Goal: Task Accomplishment & Management: Manage account settings

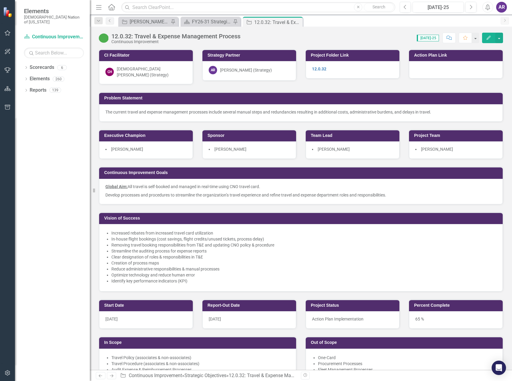
click at [488, 7] on icon "Alerts" at bounding box center [488, 7] width 6 height 6
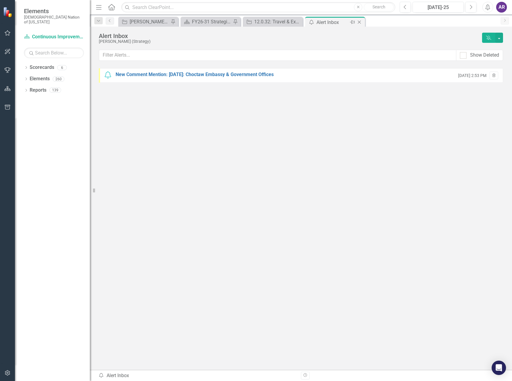
click at [360, 24] on icon "Close" at bounding box center [359, 22] width 6 height 5
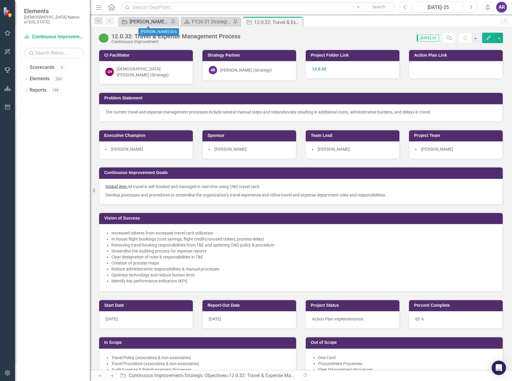
click at [151, 23] on div "[PERSON_NAME] SO's" at bounding box center [150, 21] width 40 height 7
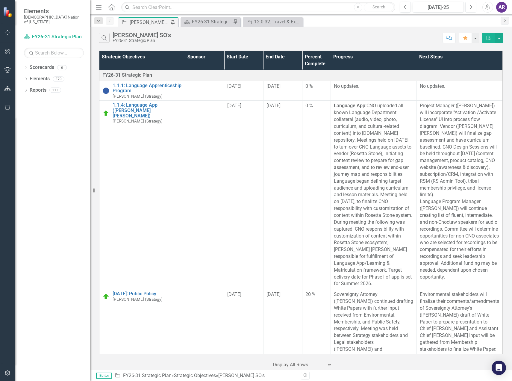
click at [471, 9] on icon "Next" at bounding box center [470, 6] width 3 height 5
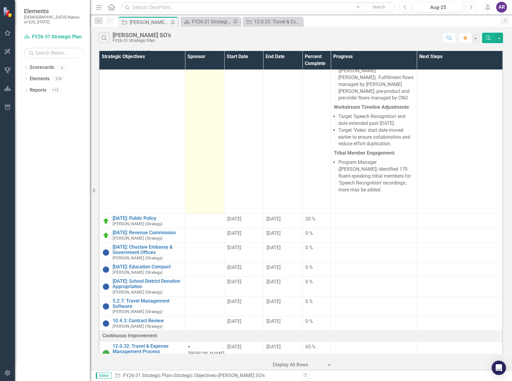
scroll to position [60, 0]
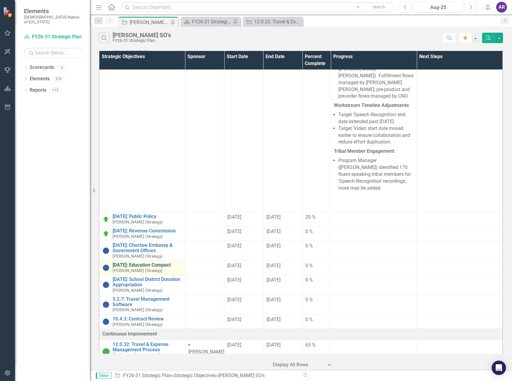
click at [162, 262] on link "[DATE]: Education Compact" at bounding box center [148, 264] width 70 height 5
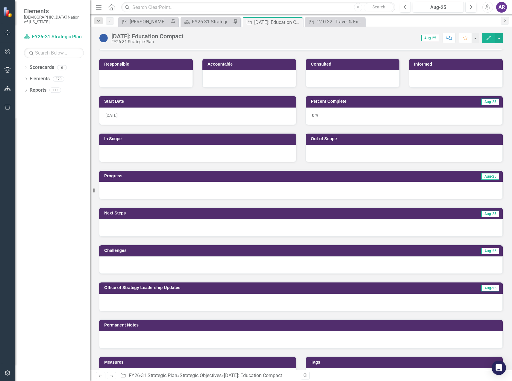
scroll to position [90, 0]
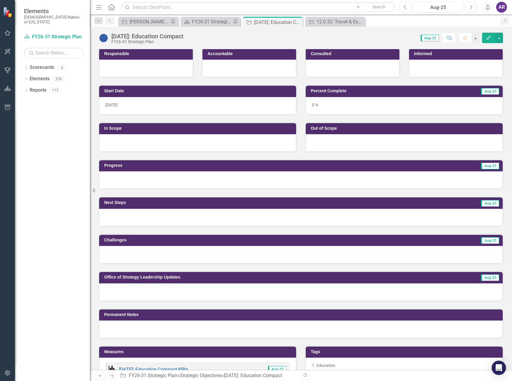
click at [179, 178] on div at bounding box center [301, 179] width 404 height 17
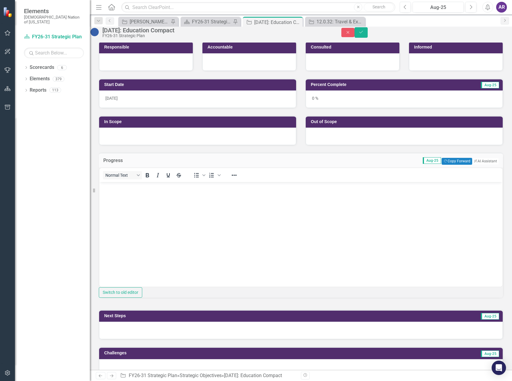
scroll to position [0, 0]
click at [175, 193] on body "Rich Text Area. Press ALT-0 for help." at bounding box center [300, 227] width 403 height 90
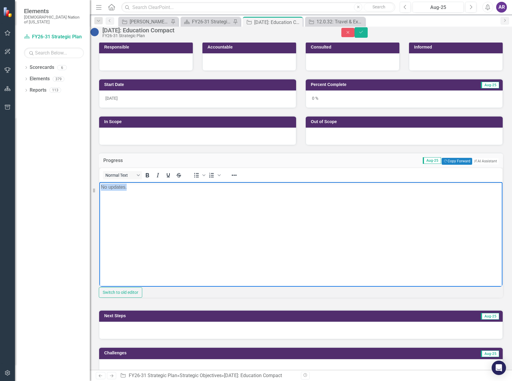
drag, startPoint x: 175, startPoint y: 193, endPoint x: 95, endPoint y: 187, distance: 80.5
click at [99, 187] on html "No updates." at bounding box center [300, 227] width 403 height 90
copy p "No updates."
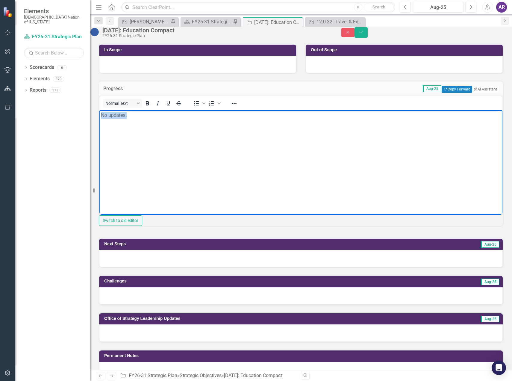
scroll to position [180, 0]
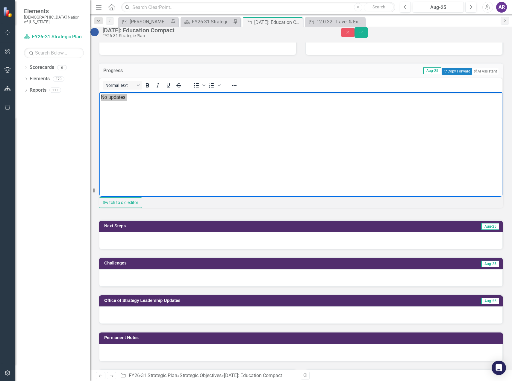
click at [124, 287] on div at bounding box center [301, 277] width 404 height 17
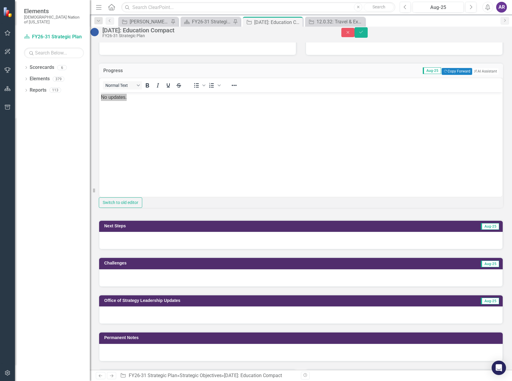
click at [124, 287] on div at bounding box center [301, 277] width 404 height 17
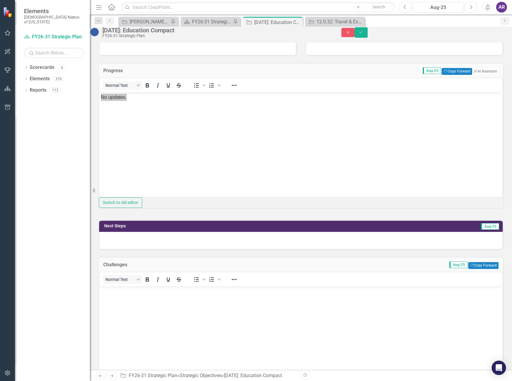
scroll to position [0, 0]
click at [132, 300] on body "Rich Text Area. Press ALT-0 for help." at bounding box center [300, 331] width 403 height 90
click at [152, 249] on div at bounding box center [301, 240] width 404 height 17
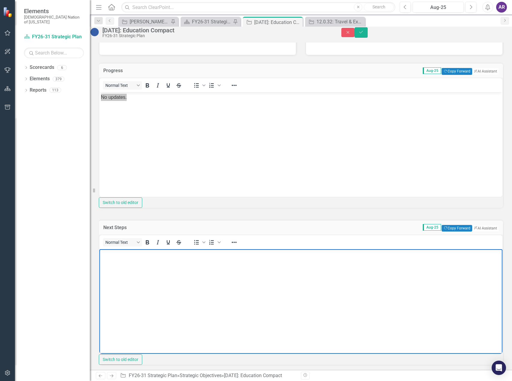
click at [146, 271] on body "Rich Text Area. Press ALT-0 for help." at bounding box center [300, 294] width 403 height 90
click at [368, 38] on button "Save" at bounding box center [361, 32] width 13 height 10
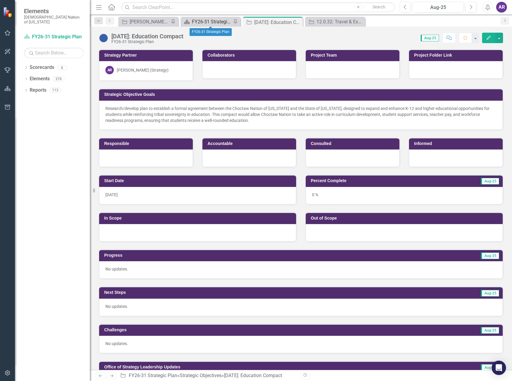
click at [219, 22] on div "FY26-31 Strategic Plan" at bounding box center [212, 21] width 40 height 7
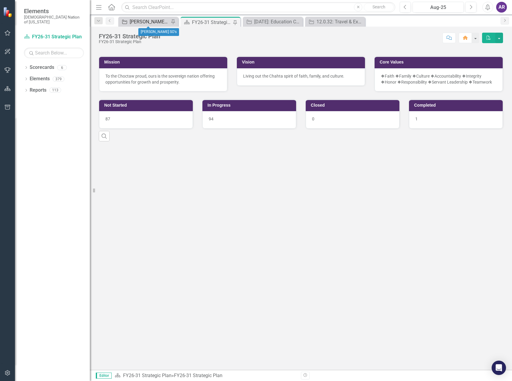
click at [158, 23] on div "[PERSON_NAME] SO's" at bounding box center [150, 21] width 40 height 7
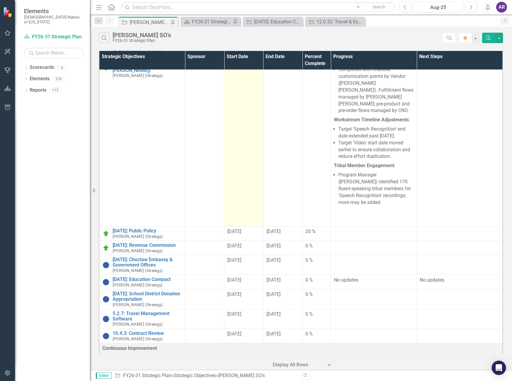
scroll to position [60, 0]
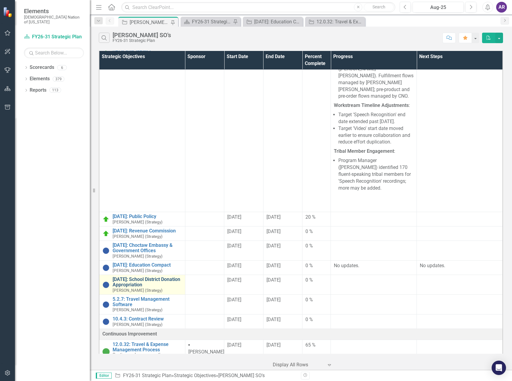
click at [160, 277] on link "[DATE]: School District Donation Appropriation" at bounding box center [148, 282] width 70 height 10
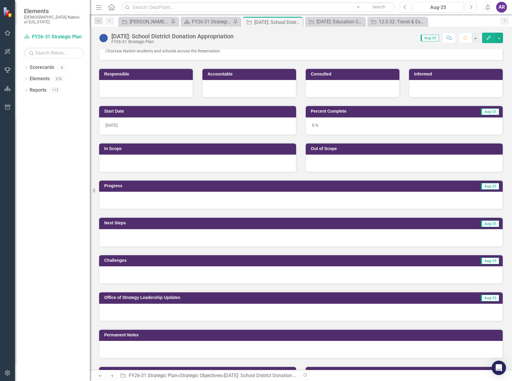
scroll to position [90, 0]
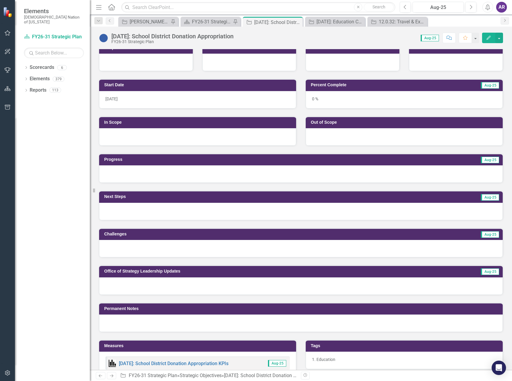
click at [170, 173] on div at bounding box center [301, 173] width 404 height 17
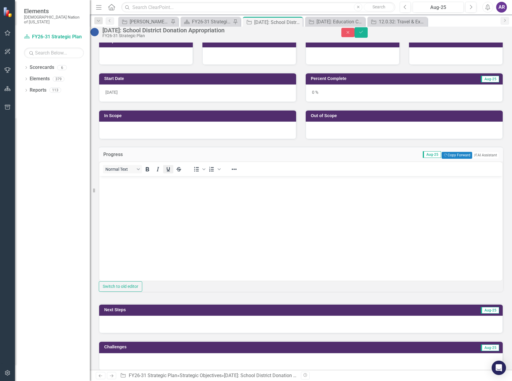
scroll to position [0, 0]
click at [160, 191] on body "Rich Text Area. Press ALT-0 for help." at bounding box center [300, 221] width 403 height 90
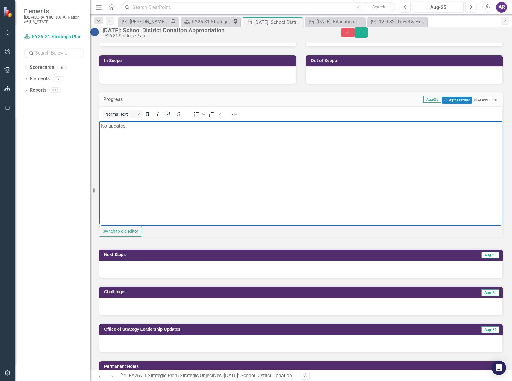
scroll to position [150, 0]
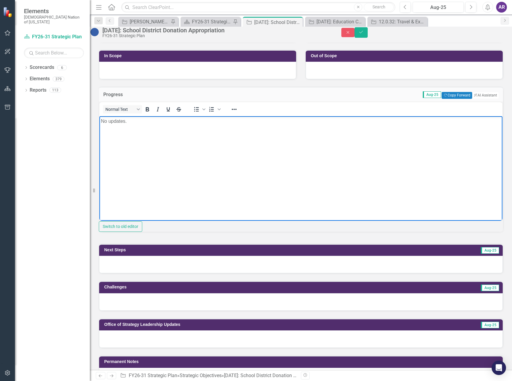
click at [170, 273] on div at bounding box center [301, 264] width 404 height 17
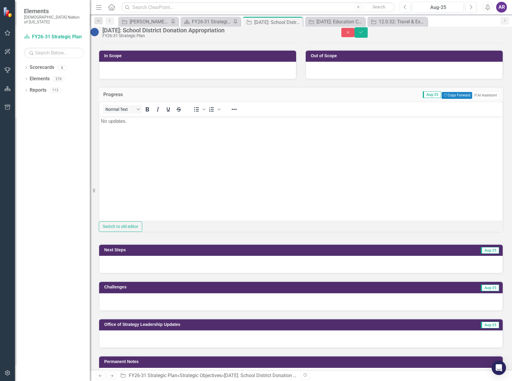
click at [170, 273] on div at bounding box center [301, 264] width 404 height 17
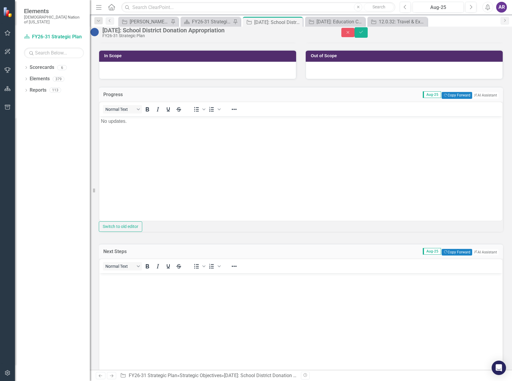
scroll to position [0, 0]
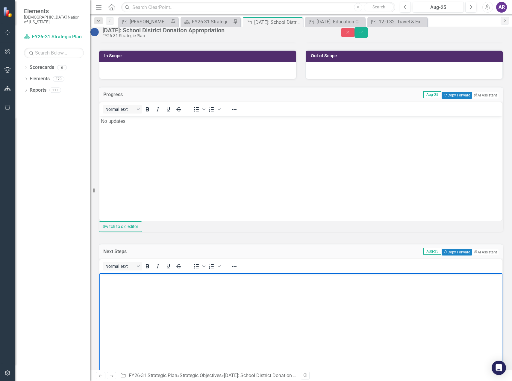
click at [164, 278] on p "Rich Text Area. Press ALT-0 for help." at bounding box center [301, 277] width 400 height 7
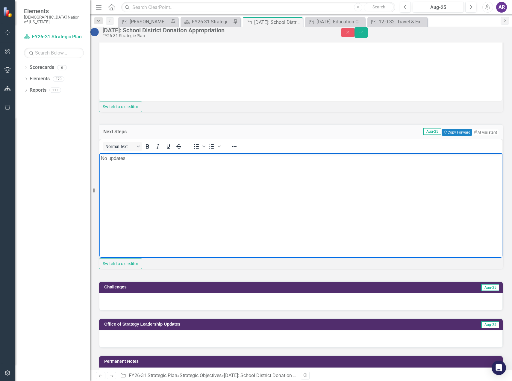
click at [170, 293] on div "Challenges Aug-25" at bounding box center [301, 287] width 404 height 12
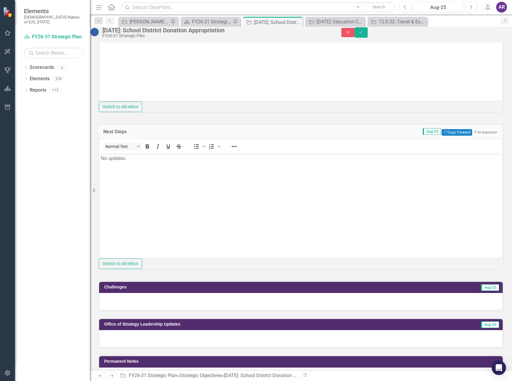
click at [170, 293] on div "Challenges Aug-25" at bounding box center [301, 287] width 404 height 12
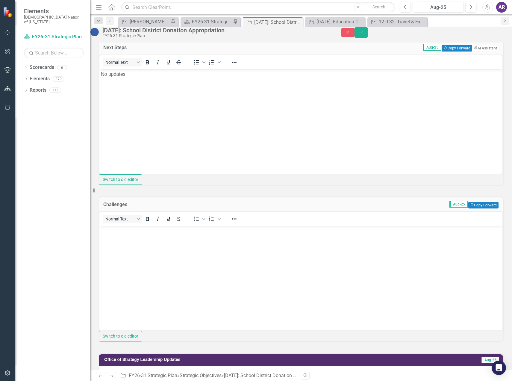
scroll to position [359, 0]
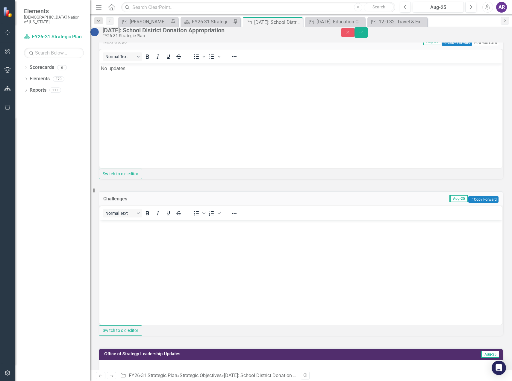
click at [164, 283] on body "Rich Text Area. Press ALT-0 for help." at bounding box center [300, 265] width 403 height 90
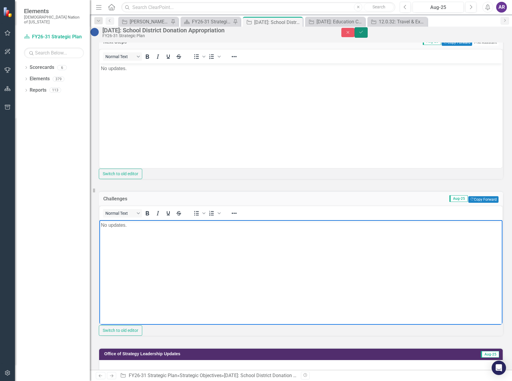
click at [364, 34] on icon "Save" at bounding box center [361, 32] width 5 height 4
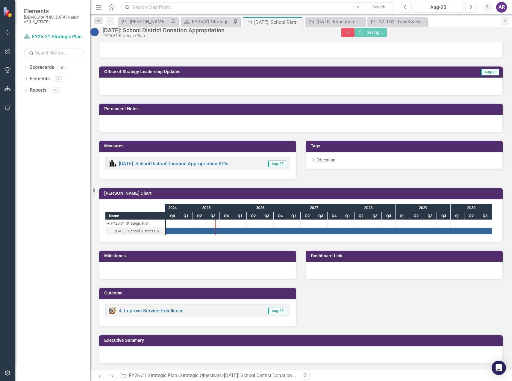
scroll to position [226, 0]
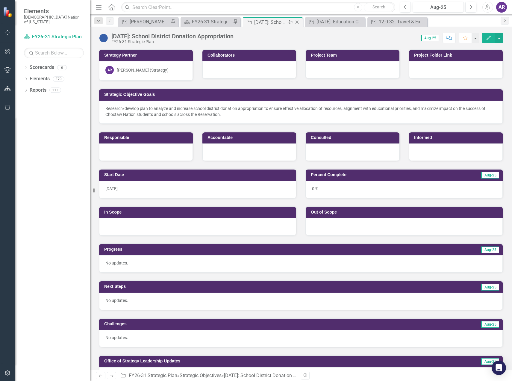
click at [298, 23] on icon at bounding box center [297, 22] width 3 height 3
click at [297, 21] on icon "Close" at bounding box center [297, 22] width 6 height 5
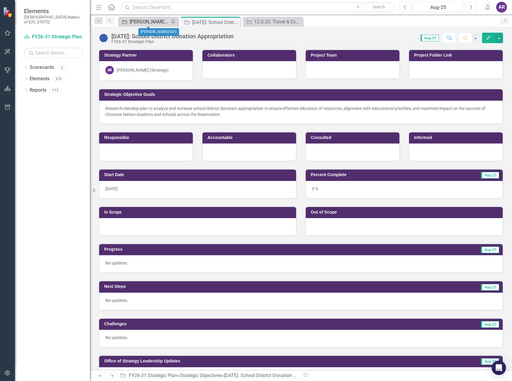
click at [156, 21] on div "[PERSON_NAME] SO's" at bounding box center [150, 21] width 40 height 7
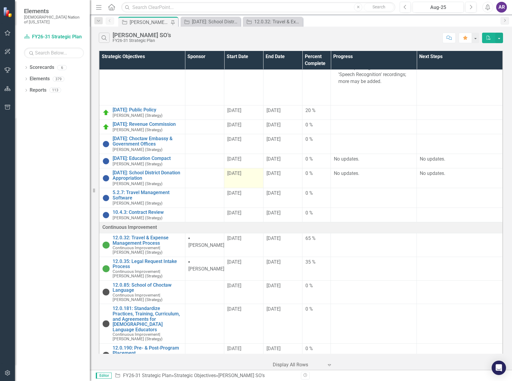
scroll to position [180, 0]
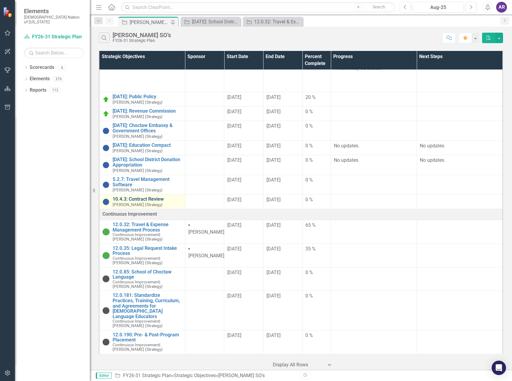
click at [150, 197] on link "10.4.3: Contract Review" at bounding box center [148, 199] width 70 height 5
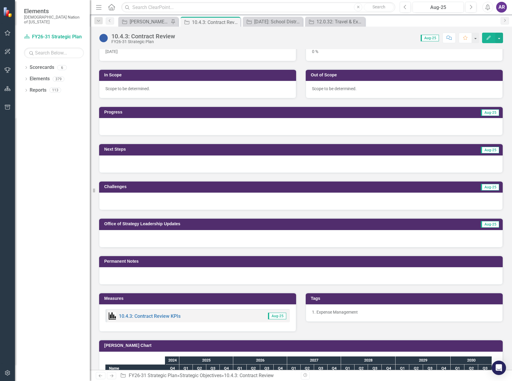
scroll to position [297, 0]
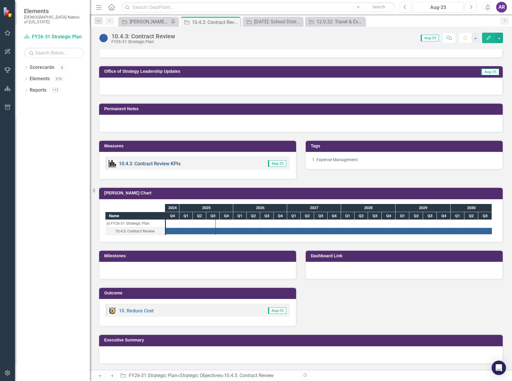
click at [169, 164] on link "10.4.3: Contract Review KPIs" at bounding box center [150, 164] width 62 height 6
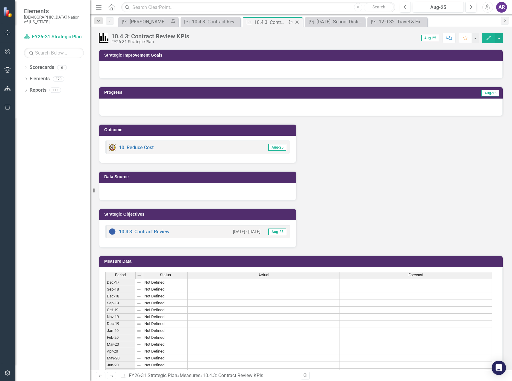
click at [298, 21] on icon "Close" at bounding box center [297, 22] width 6 height 5
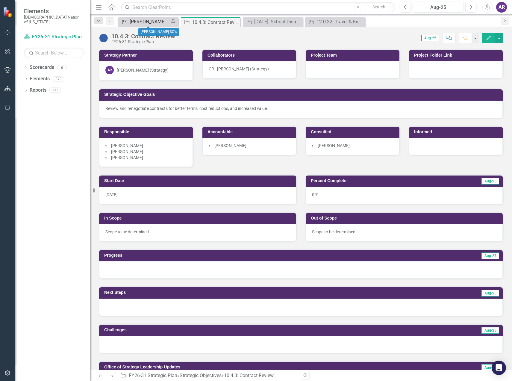
click at [159, 21] on div "[PERSON_NAME] SO's" at bounding box center [150, 21] width 40 height 7
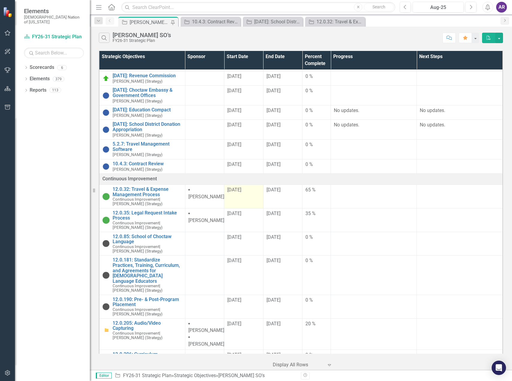
scroll to position [231, 0]
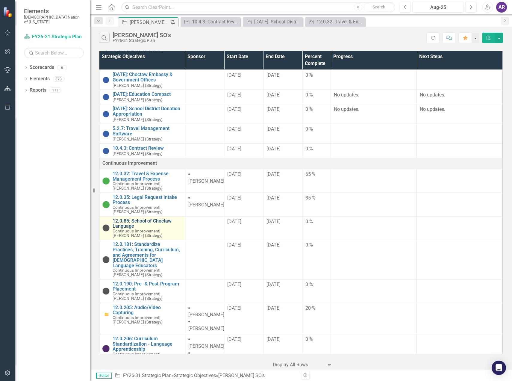
click at [129, 218] on link "12.0.85: School of Choctaw Language" at bounding box center [148, 223] width 70 height 10
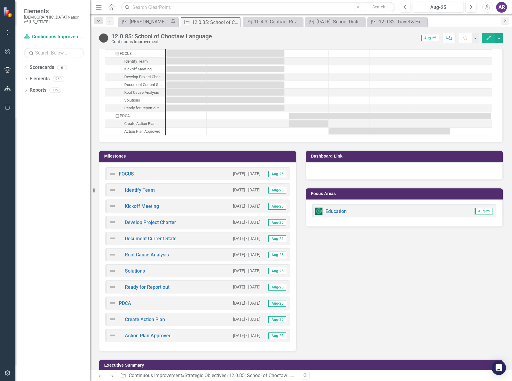
scroll to position [539, 0]
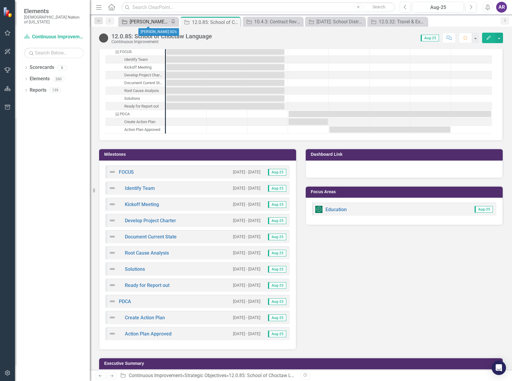
click at [157, 23] on div "[PERSON_NAME] SO's" at bounding box center [150, 21] width 40 height 7
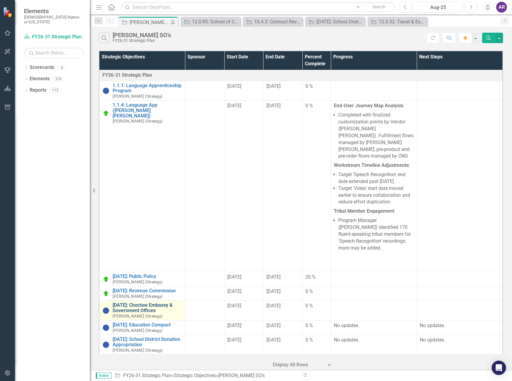
click at [145, 304] on link "[DATE]: Choctaw Embassy & Government Offices" at bounding box center [148, 308] width 70 height 10
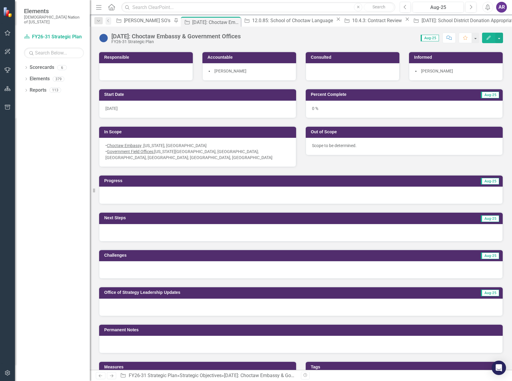
scroll to position [90, 0]
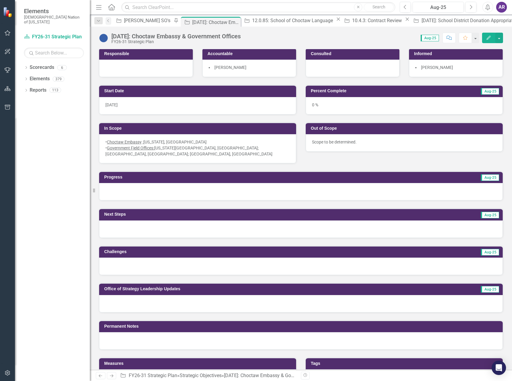
click at [152, 195] on div at bounding box center [301, 191] width 404 height 17
click at [152, 190] on div at bounding box center [301, 191] width 404 height 17
click at [152, 191] on div at bounding box center [301, 191] width 404 height 17
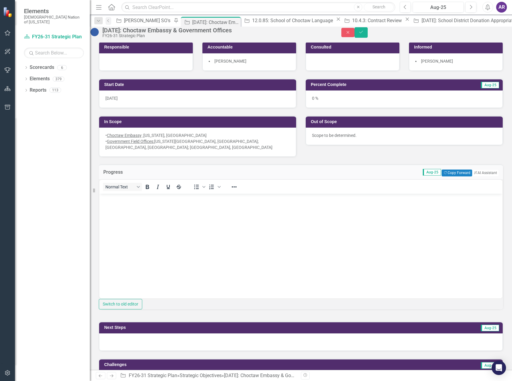
scroll to position [0, 0]
click at [140, 204] on body "Rich Text Area. Press ALT-0 for help." at bounding box center [300, 239] width 403 height 90
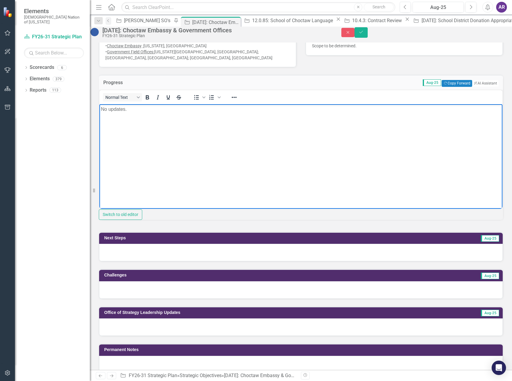
scroll to position [180, 0]
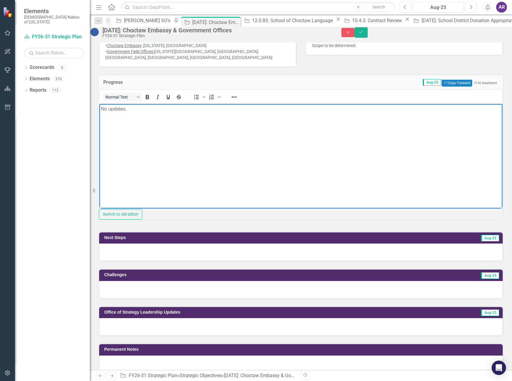
click at [154, 261] on div at bounding box center [301, 252] width 404 height 17
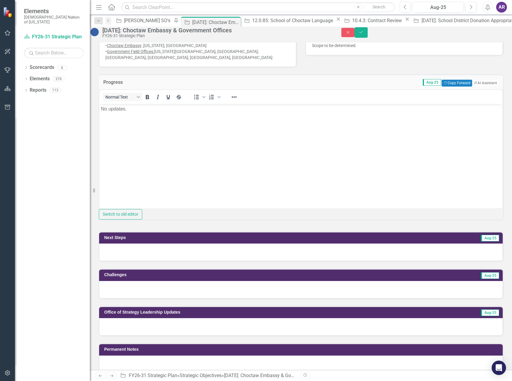
click at [154, 261] on div at bounding box center [301, 252] width 404 height 17
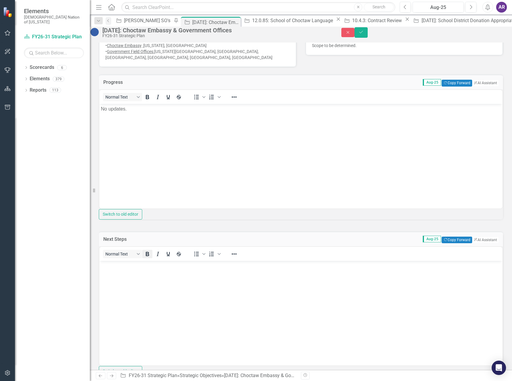
scroll to position [0, 0]
click at [148, 271] on body "Rich Text Area. Press ALT-0 for help." at bounding box center [300, 306] width 403 height 90
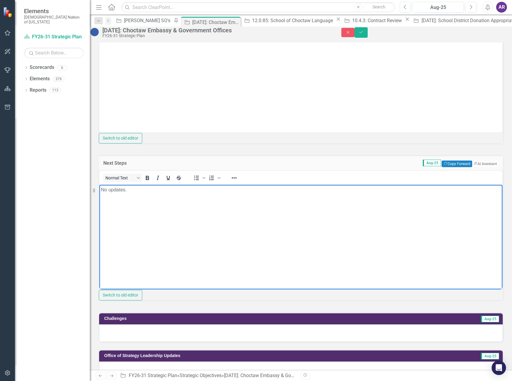
scroll to position [300, 0]
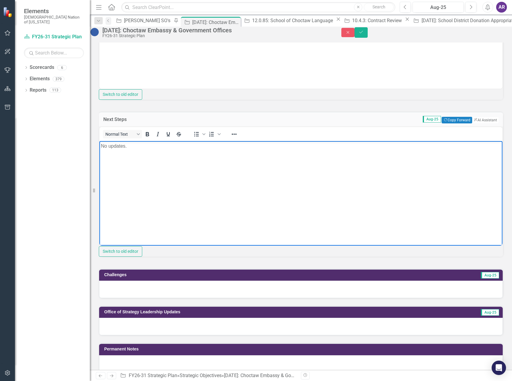
click at [152, 298] on div at bounding box center [301, 289] width 404 height 17
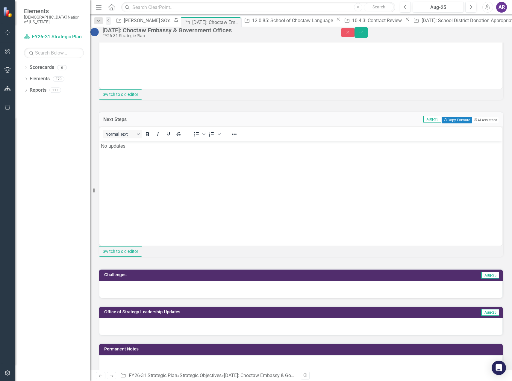
click at [152, 298] on div at bounding box center [301, 289] width 404 height 17
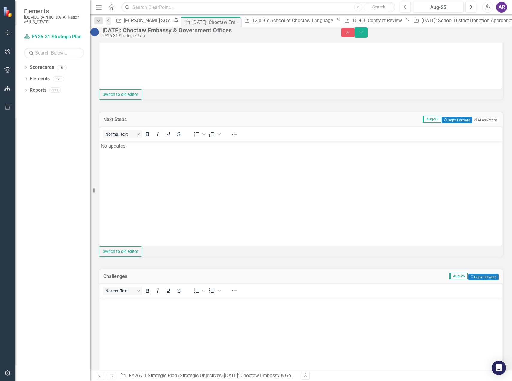
scroll to position [0, 0]
click at [151, 307] on body "Rich Text Area. Press ALT-0 for help." at bounding box center [300, 343] width 403 height 90
click at [368, 38] on button "Save" at bounding box center [361, 32] width 13 height 10
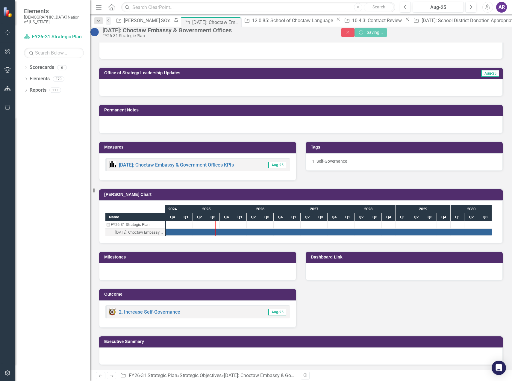
scroll to position [297, 0]
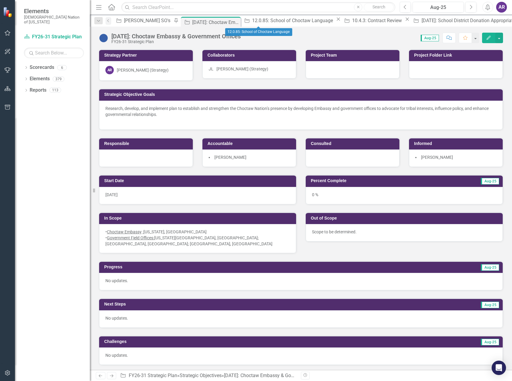
click at [336, 22] on icon "Close" at bounding box center [339, 19] width 6 height 5
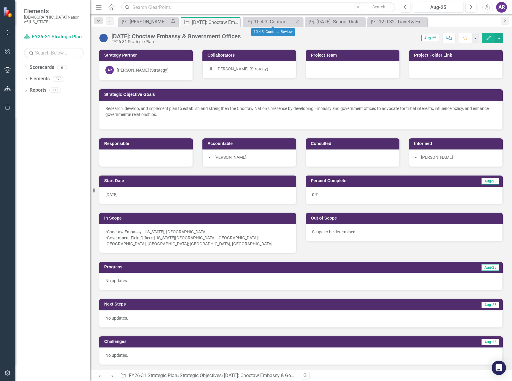
click at [297, 22] on icon at bounding box center [297, 21] width 3 height 3
click at [299, 22] on icon "Close" at bounding box center [297, 21] width 6 height 5
click at [297, 22] on icon "Close" at bounding box center [297, 21] width 6 height 5
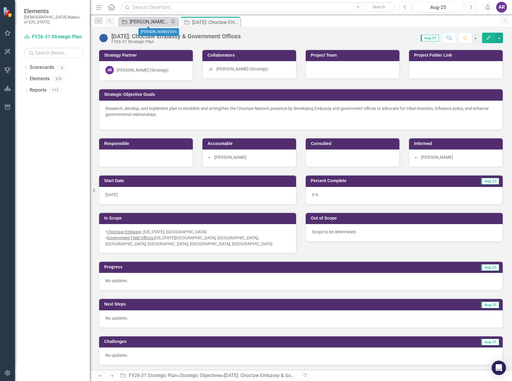
click at [149, 19] on div "[PERSON_NAME] SO's" at bounding box center [150, 21] width 40 height 7
